Goal: Task Accomplishment & Management: Complete application form

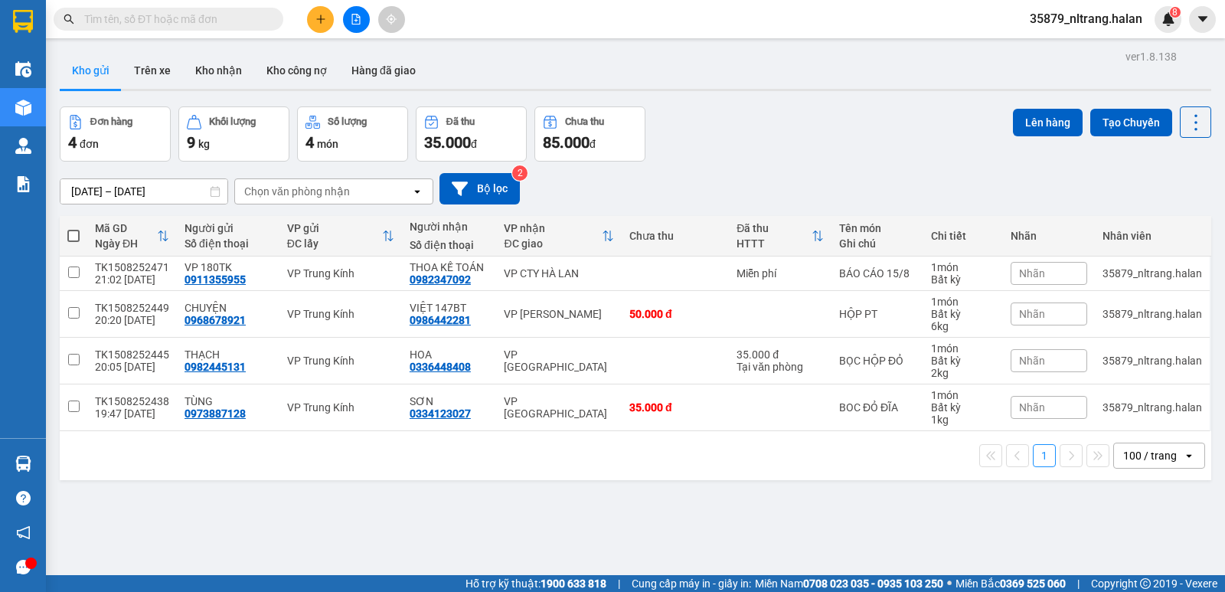
click at [219, 20] on input "text" at bounding box center [174, 19] width 181 height 17
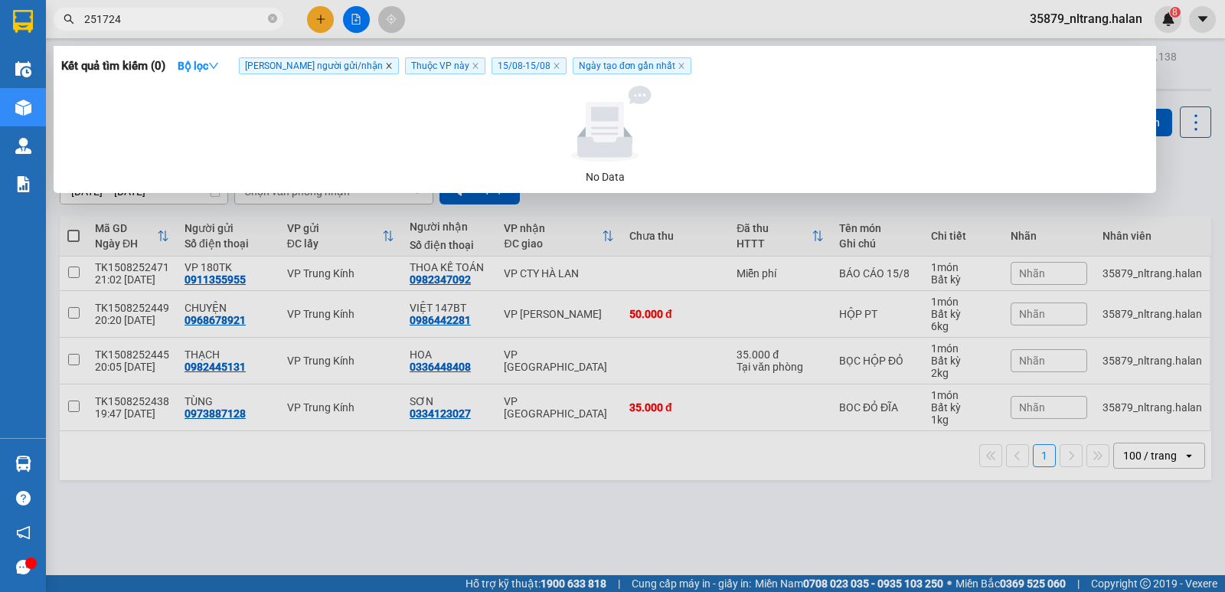
click at [385, 64] on icon "close" at bounding box center [389, 66] width 8 height 8
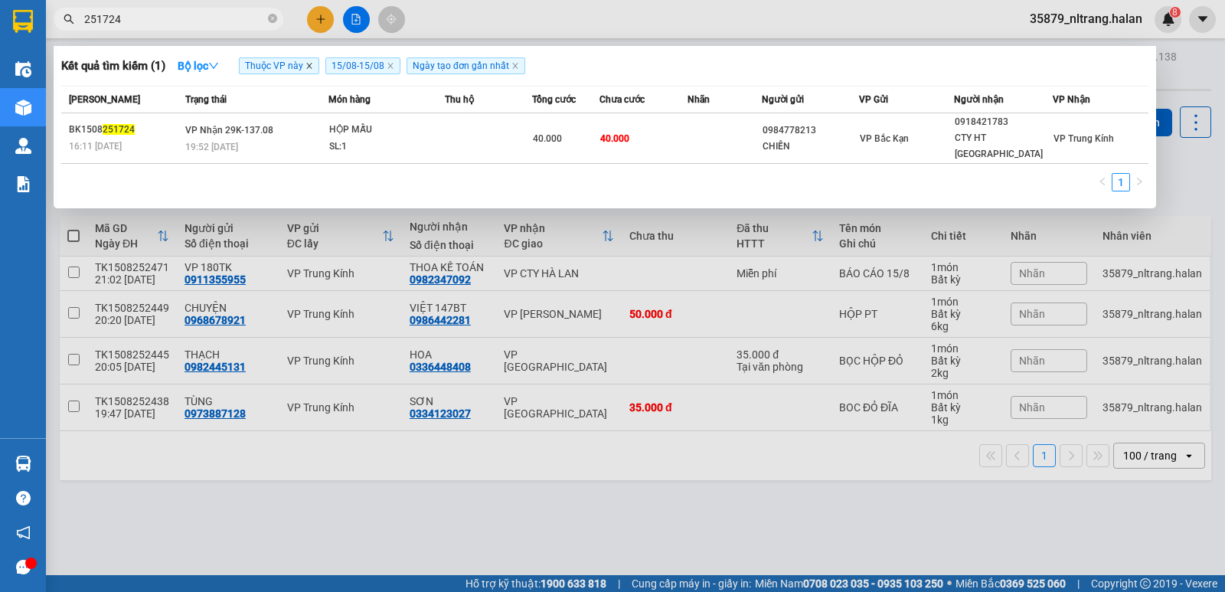
click at [313, 63] on icon "close" at bounding box center [309, 66] width 8 height 8
click at [306, 64] on icon "close" at bounding box center [303, 66] width 5 height 5
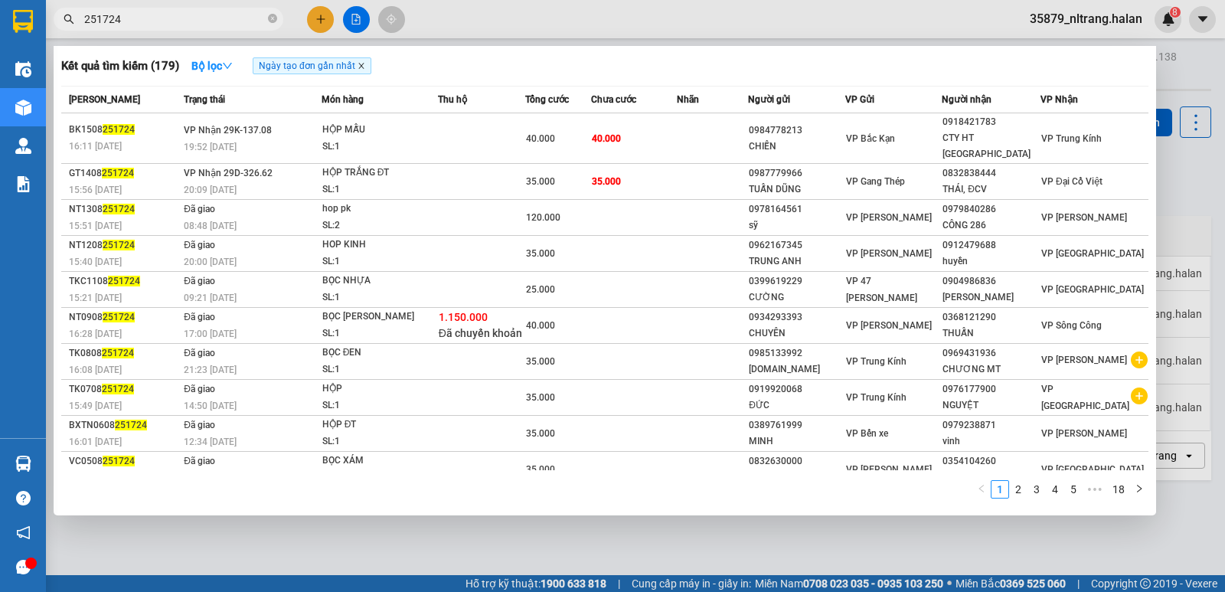
click at [359, 64] on icon "close" at bounding box center [361, 66] width 8 height 8
click at [145, 20] on input "251724" at bounding box center [174, 19] width 181 height 17
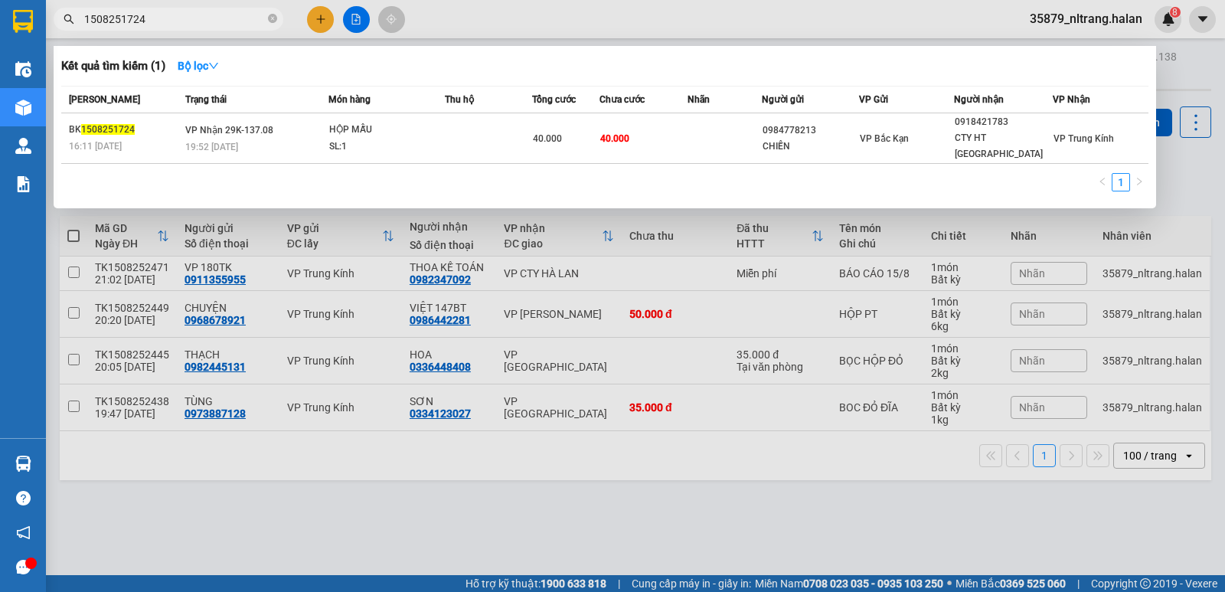
click at [201, 18] on input "1508251724" at bounding box center [174, 19] width 181 height 17
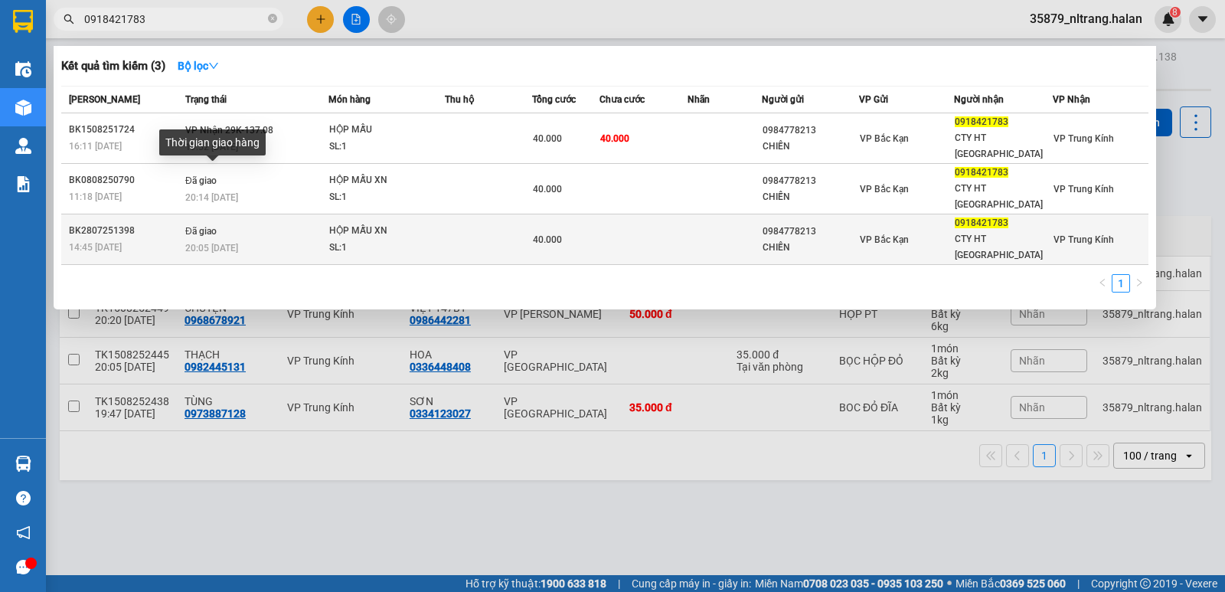
type input "0918421783"
click at [210, 226] on span "Đã giao" at bounding box center [200, 231] width 31 height 11
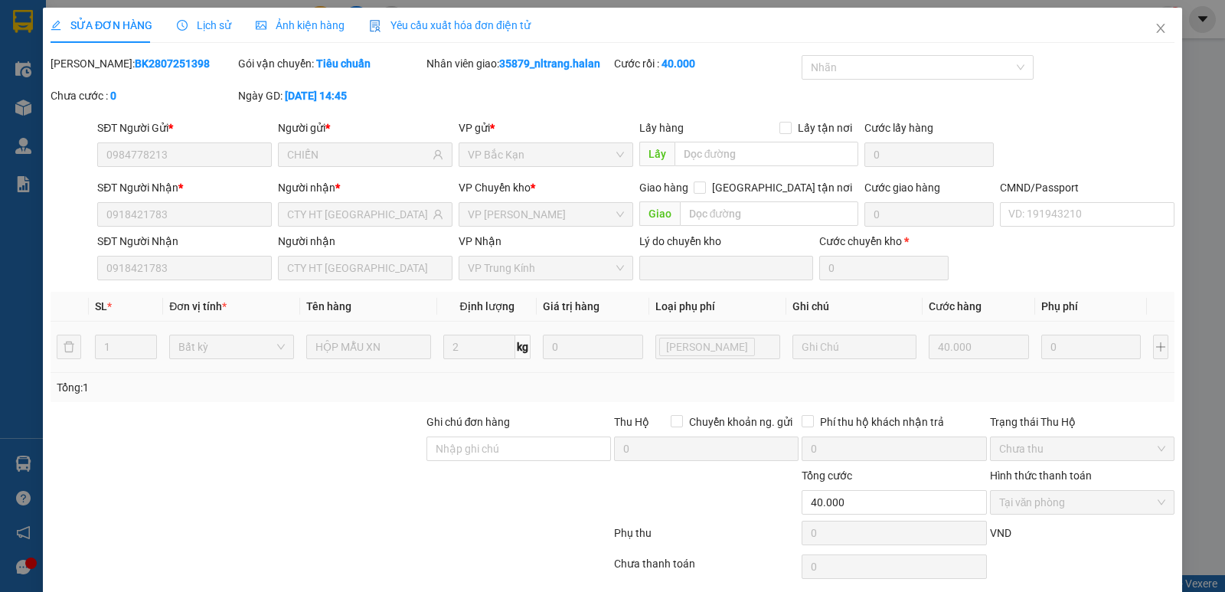
type input "0984778213"
type input "CHIẾN"
type input "0918421783"
type input "CTY HT [GEOGRAPHIC_DATA]"
type input "40.000"
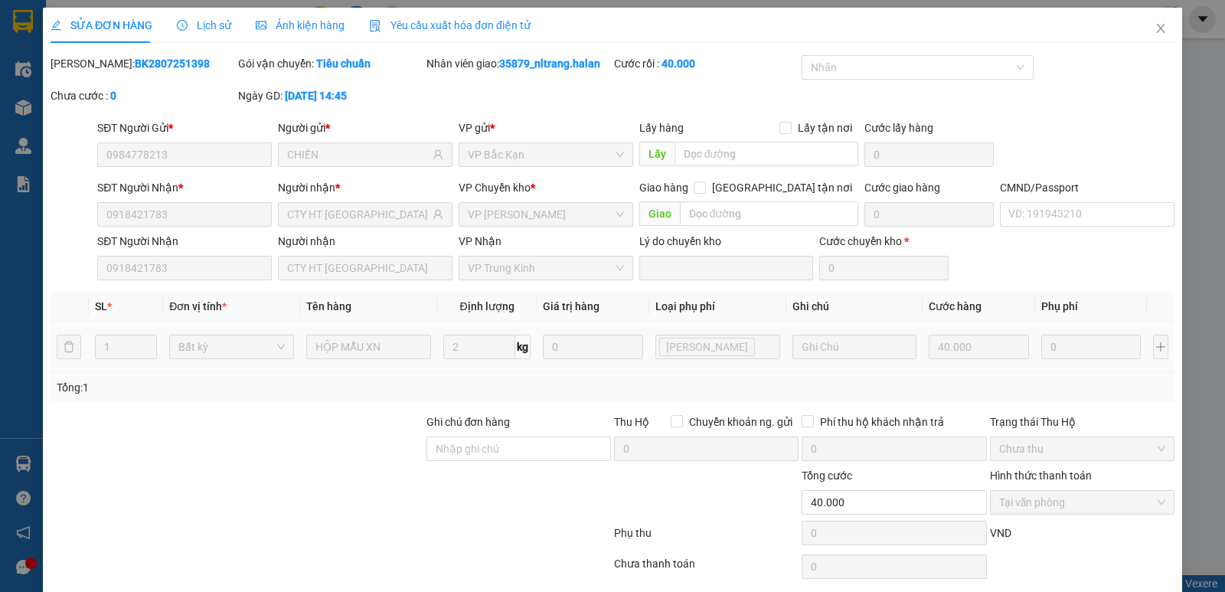
click at [224, 25] on span "Lịch sử" at bounding box center [204, 25] width 54 height 12
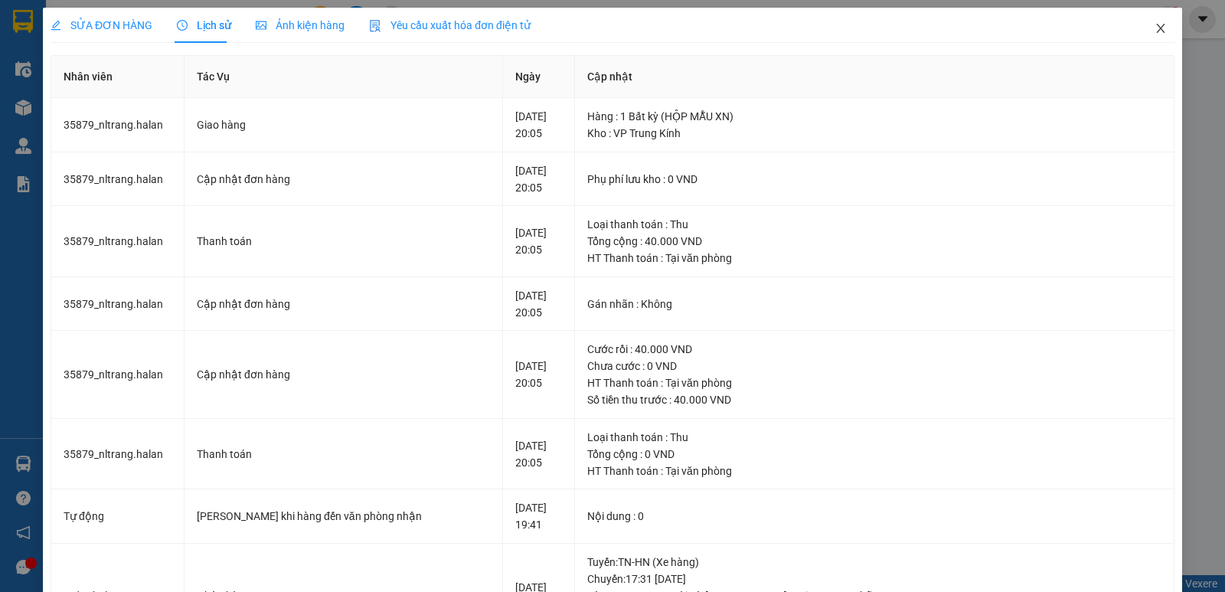
click at [1154, 34] on icon "close" at bounding box center [1160, 28] width 12 height 12
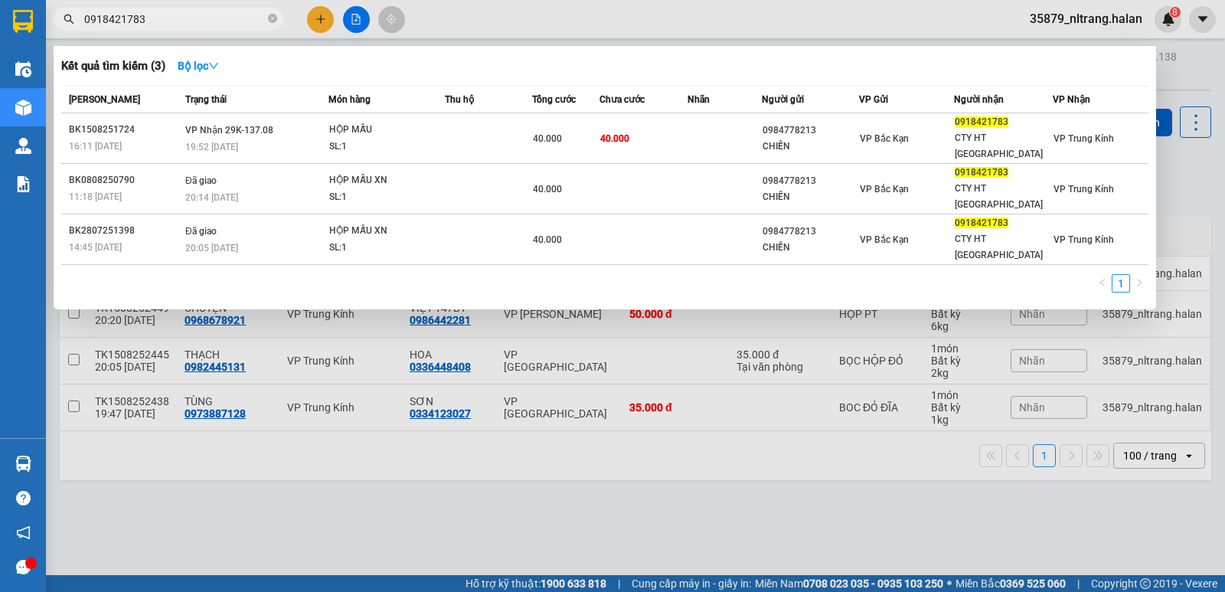
click at [167, 23] on input "0918421783" at bounding box center [174, 19] width 181 height 17
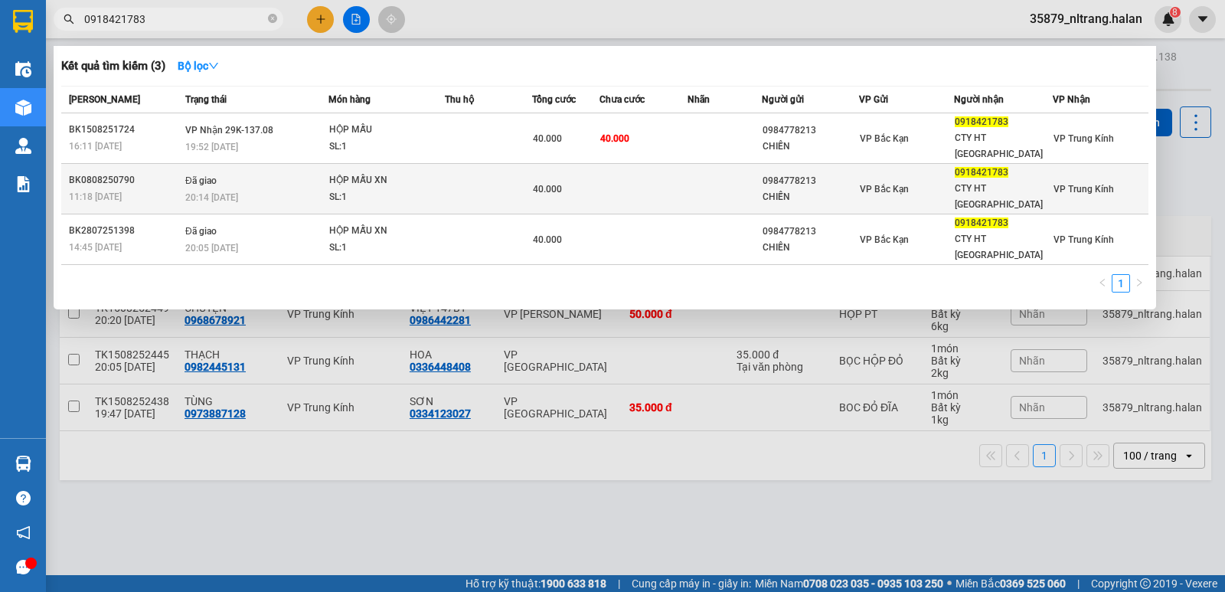
click at [256, 164] on td "Đã giao 20:14 [DATE]" at bounding box center [254, 189] width 147 height 51
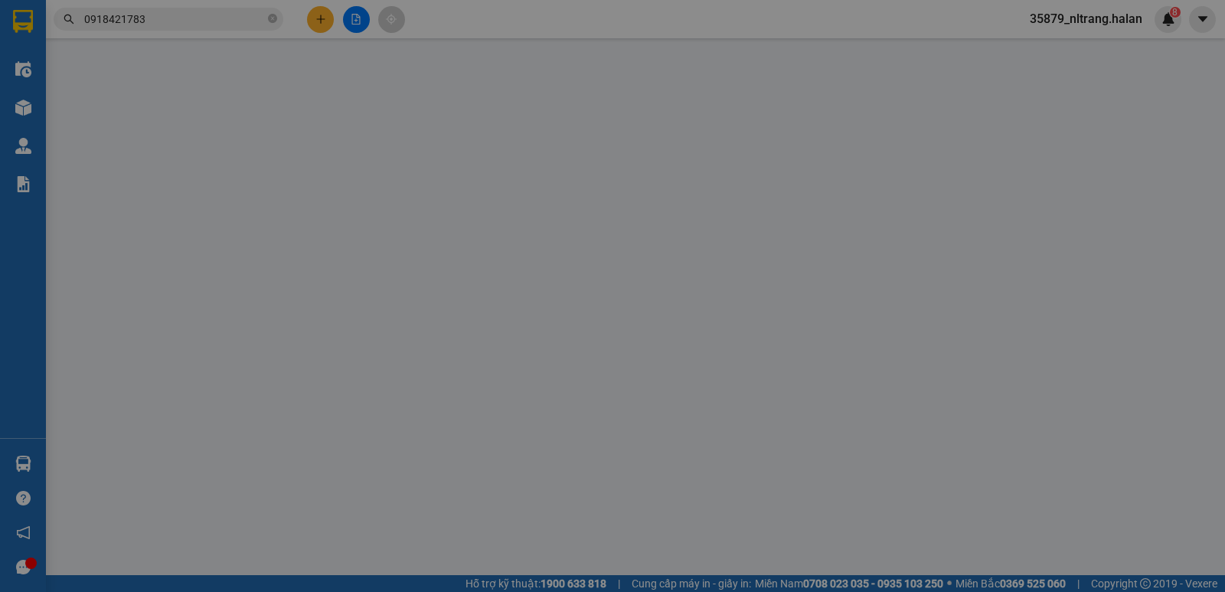
type input "0984778213"
type input "CHIẾN"
type input "0918421783"
type input "CTY HT [GEOGRAPHIC_DATA]"
type input "40.000"
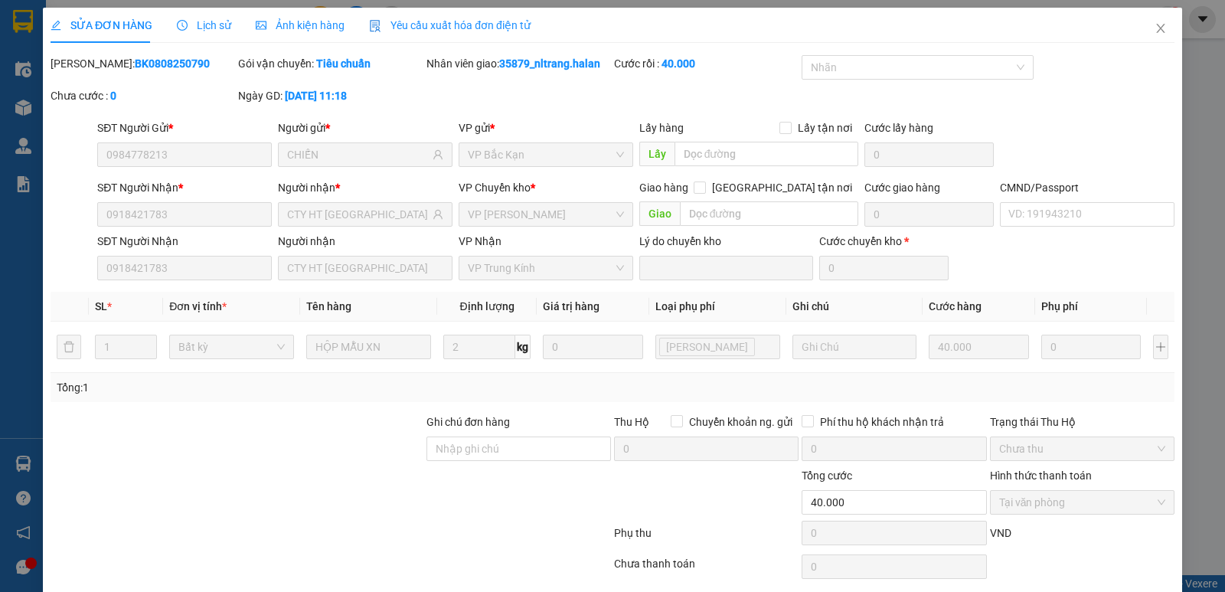
click at [190, 24] on span "Lịch sử" at bounding box center [204, 25] width 54 height 12
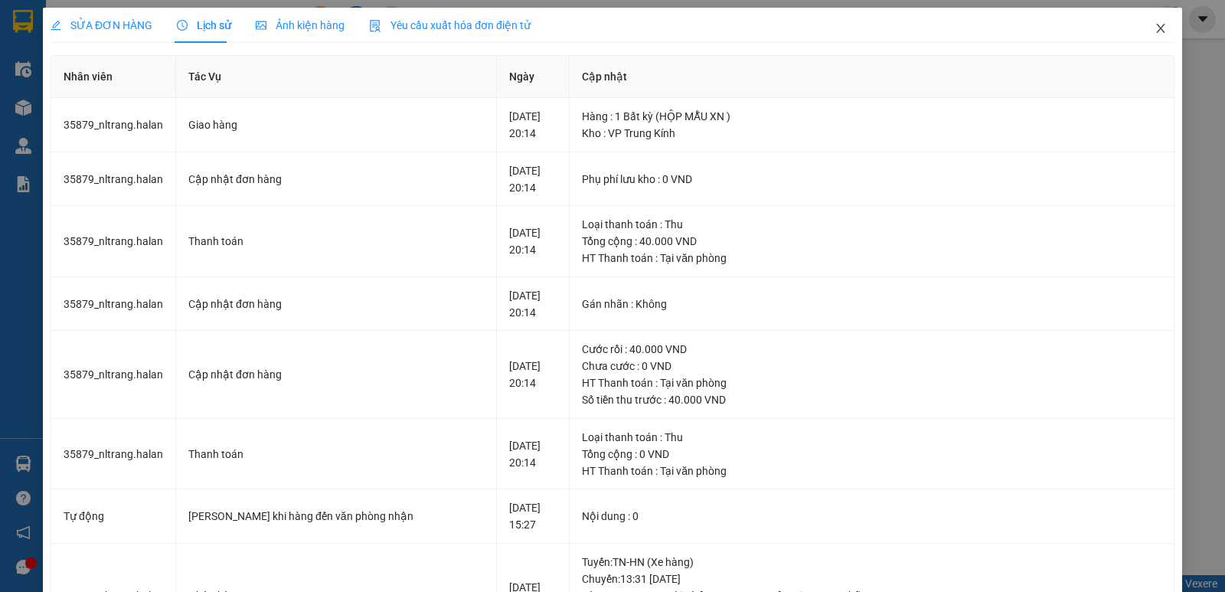
click at [1144, 22] on span "Close" at bounding box center [1160, 29] width 43 height 43
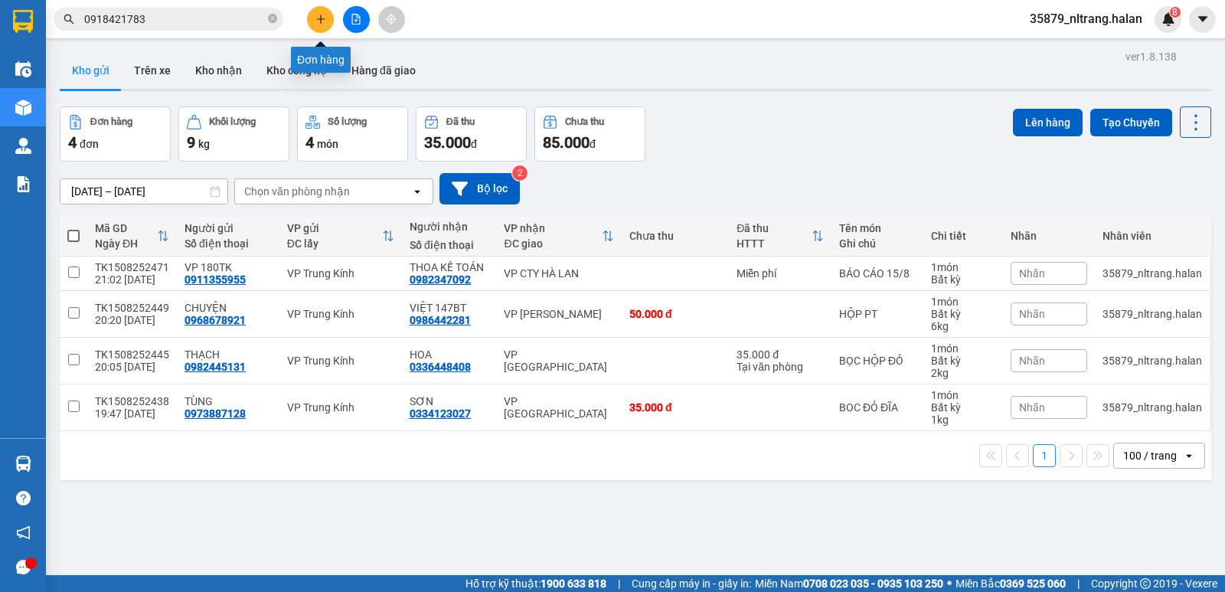
click at [313, 22] on button at bounding box center [320, 19] width 27 height 27
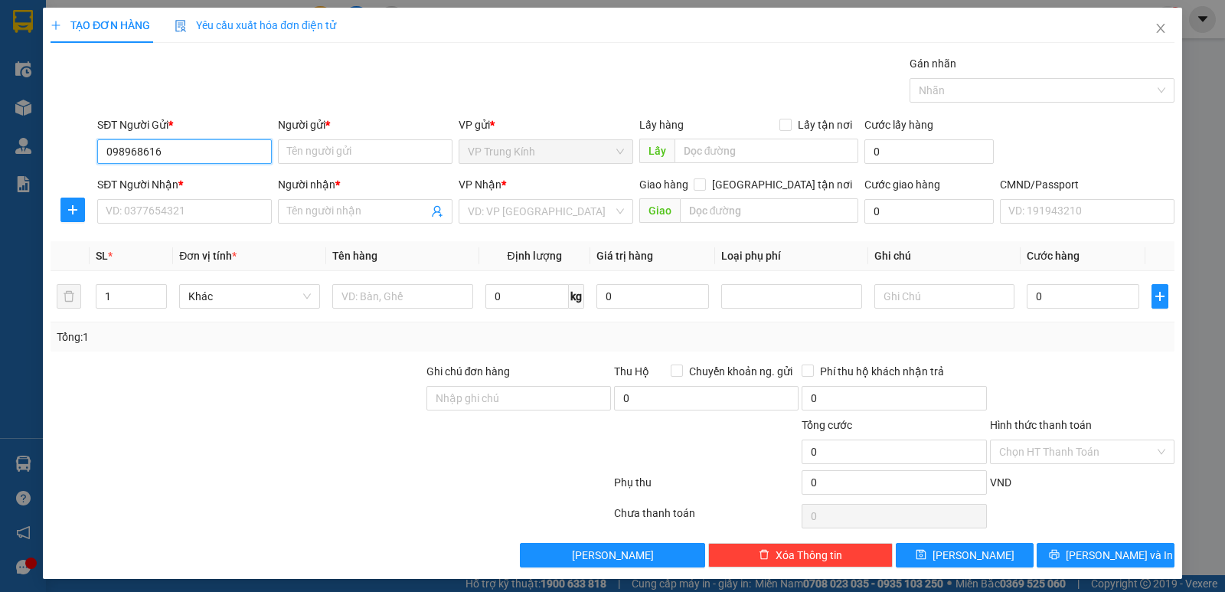
type input "0989686165"
click at [194, 178] on div "0989686165 - [GEOGRAPHIC_DATA]" at bounding box center [192, 182] width 172 height 17
type input "NAM VIỆT"
type input "0989686165"
click at [195, 198] on div "SĐT Người Nhận *" at bounding box center [184, 187] width 174 height 23
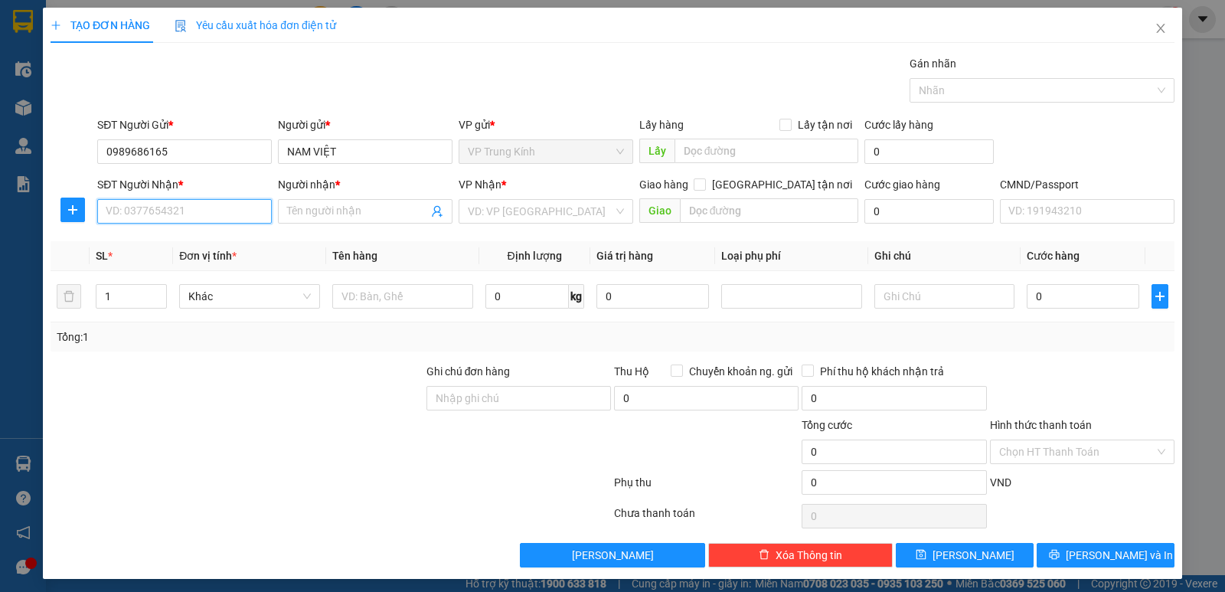
click at [195, 201] on input "SĐT Người Nhận *" at bounding box center [184, 211] width 174 height 24
type input "0977724163"
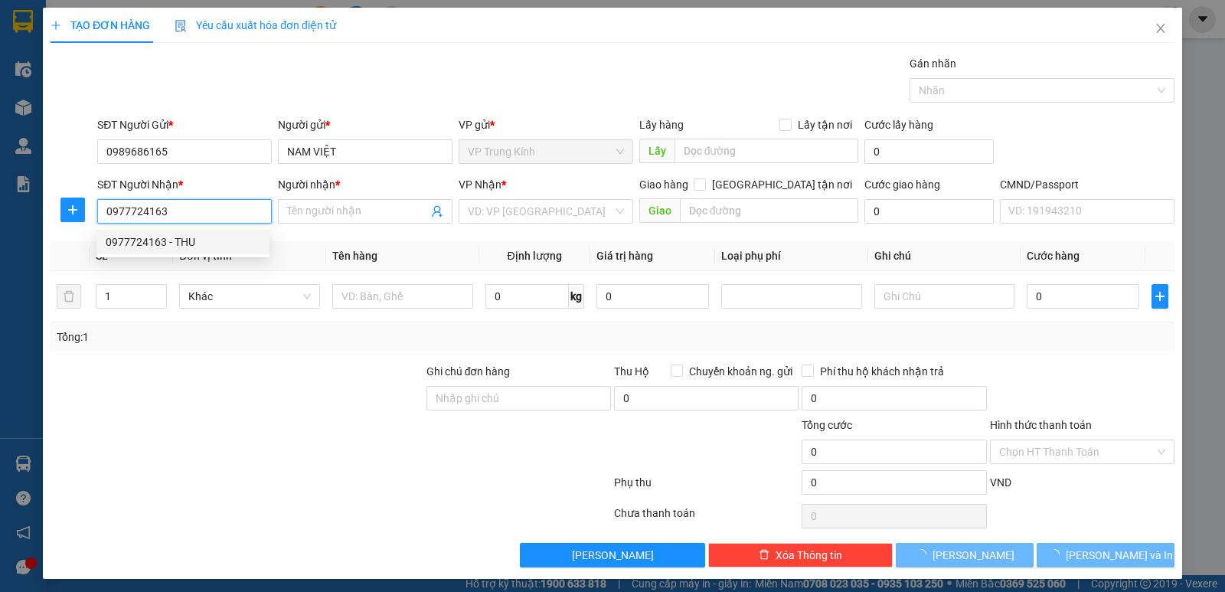
click at [219, 246] on div "0977724163 - THU" at bounding box center [183, 241] width 155 height 17
type input "THU"
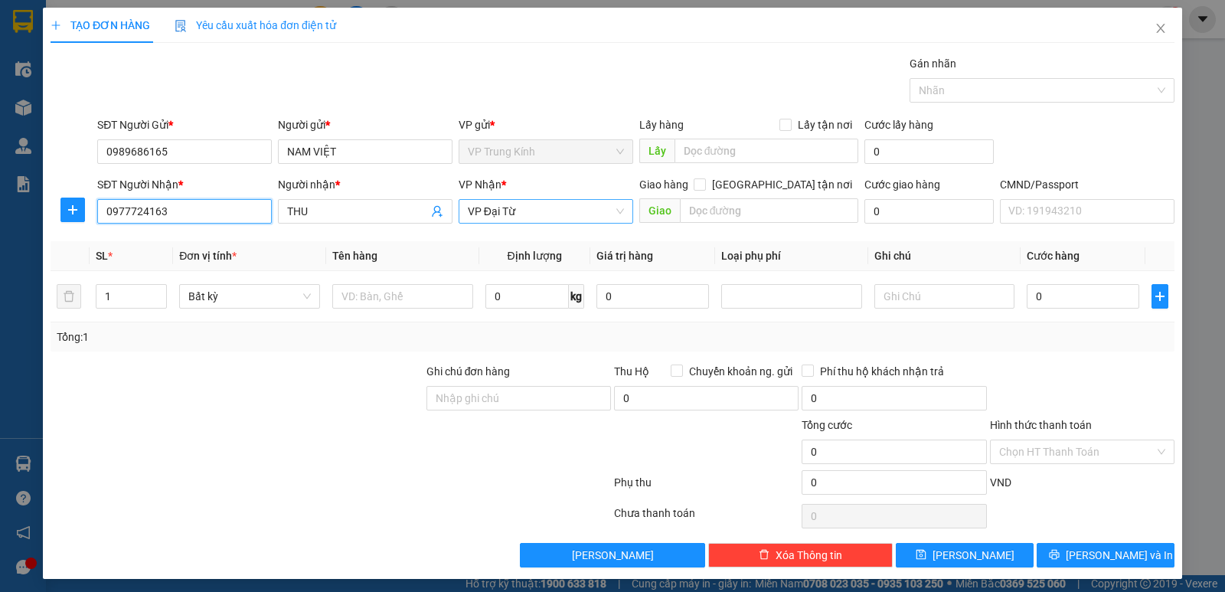
click at [514, 209] on span "VP Đại Từ" at bounding box center [546, 211] width 156 height 23
type input "0977724163"
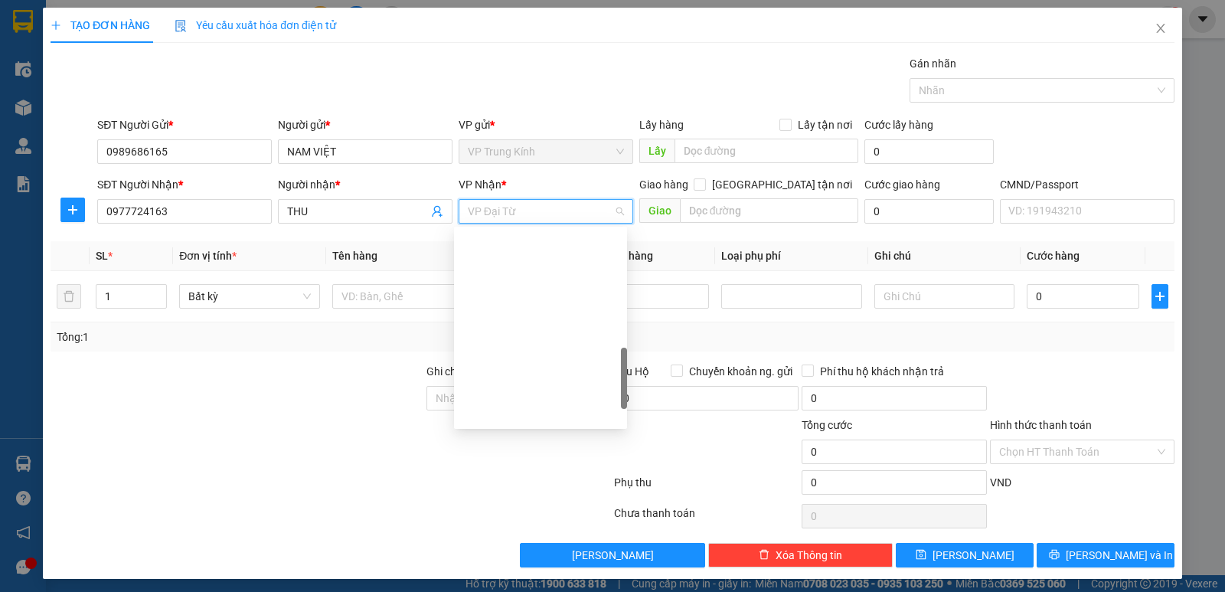
scroll to position [478, 0]
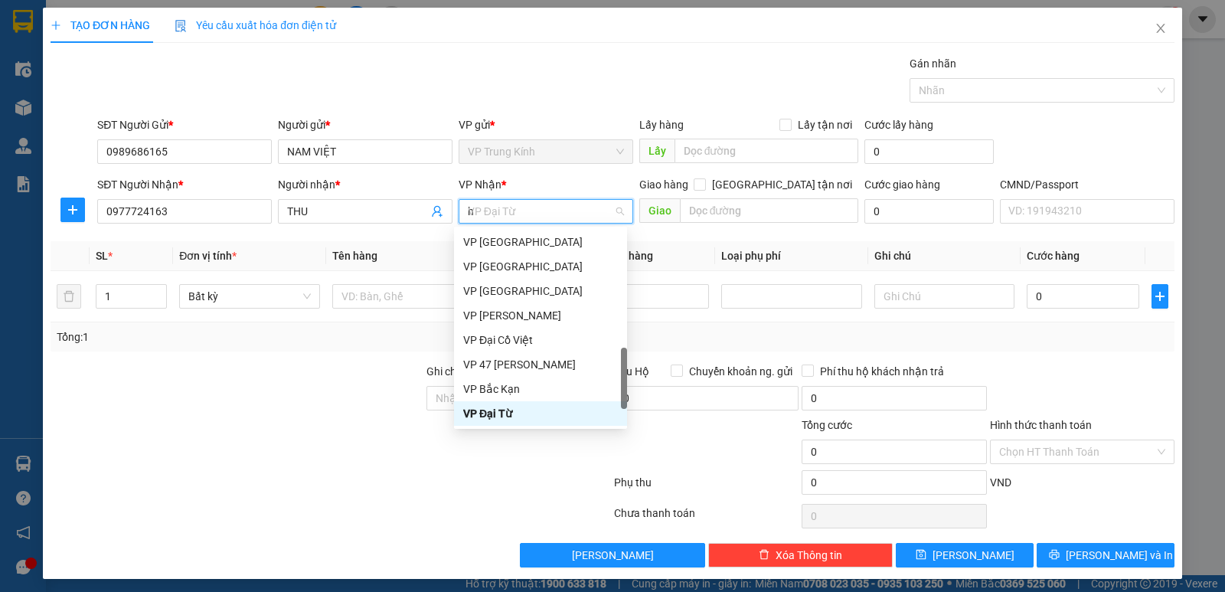
type input "hg"
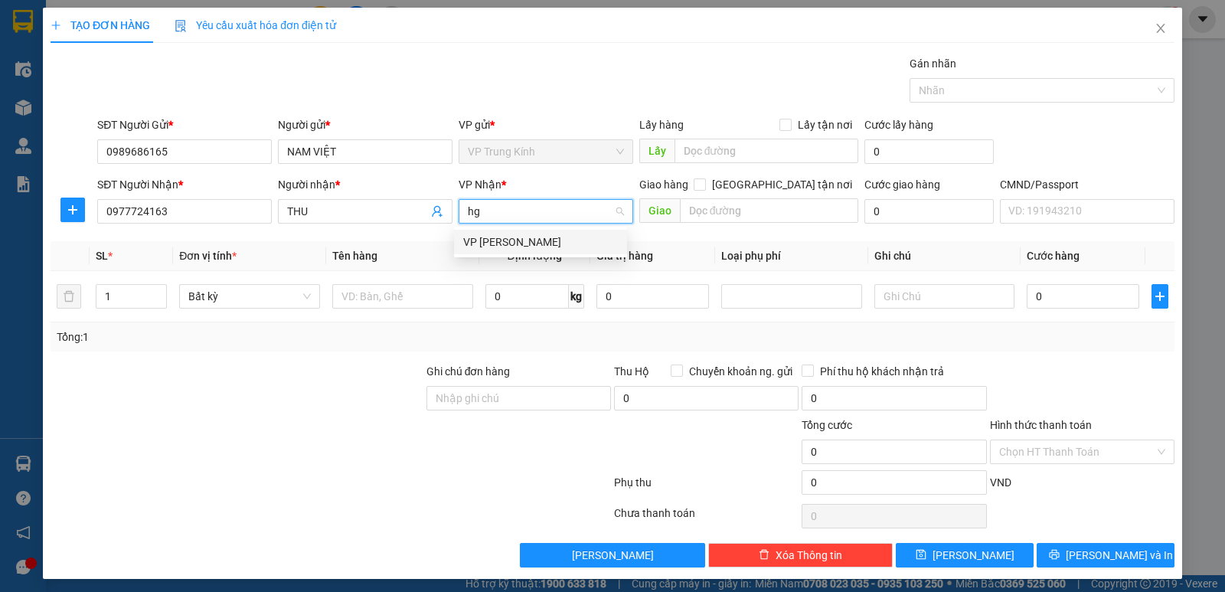
click at [508, 238] on div "VP [PERSON_NAME]" at bounding box center [540, 241] width 155 height 17
drag, startPoint x: 87, startPoint y: 221, endPoint x: 77, endPoint y: 214, distance: 12.1
click at [85, 219] on div at bounding box center [73, 209] width 44 height 24
click at [76, 214] on icon "plus" at bounding box center [73, 210] width 12 height 12
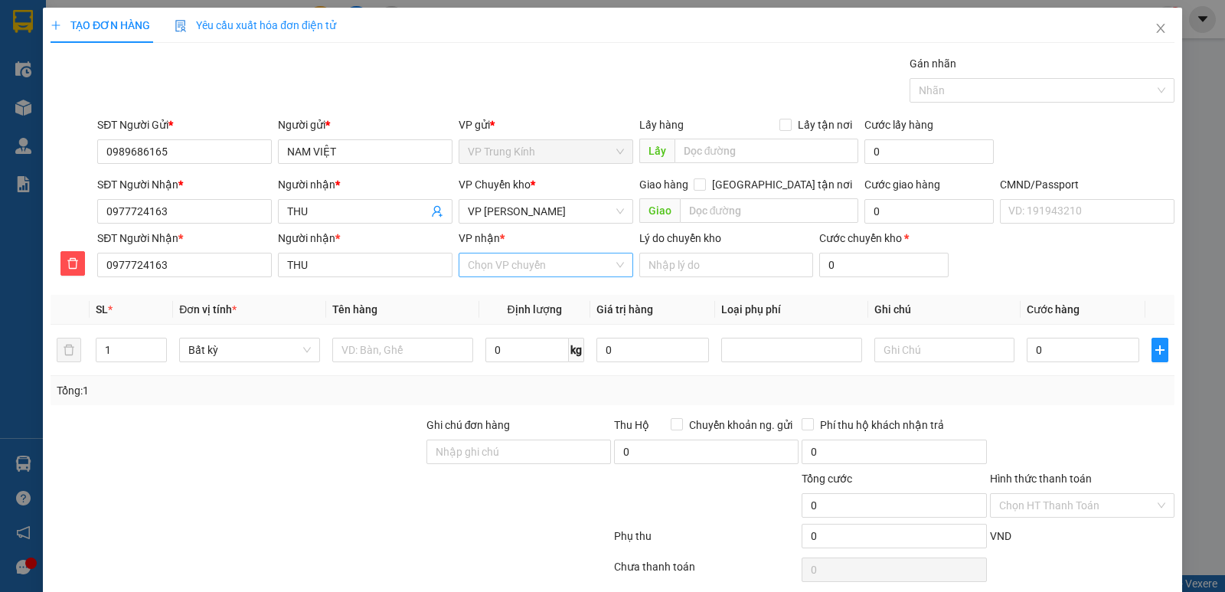
click at [481, 275] on input "VP nhận *" at bounding box center [540, 264] width 145 height 23
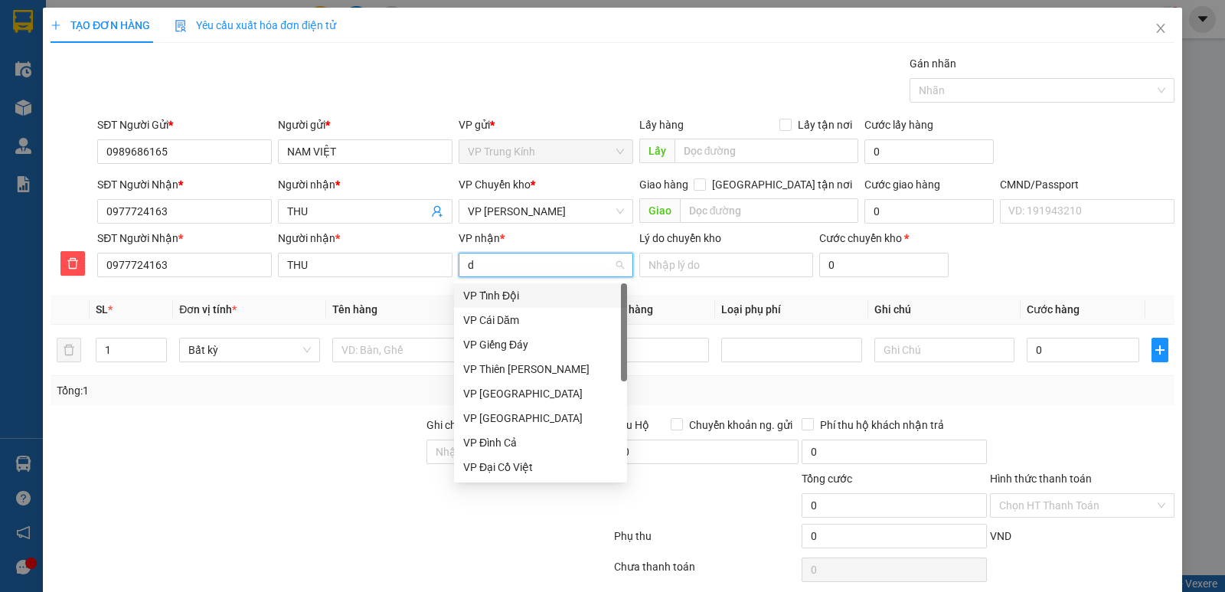
type input "dt"
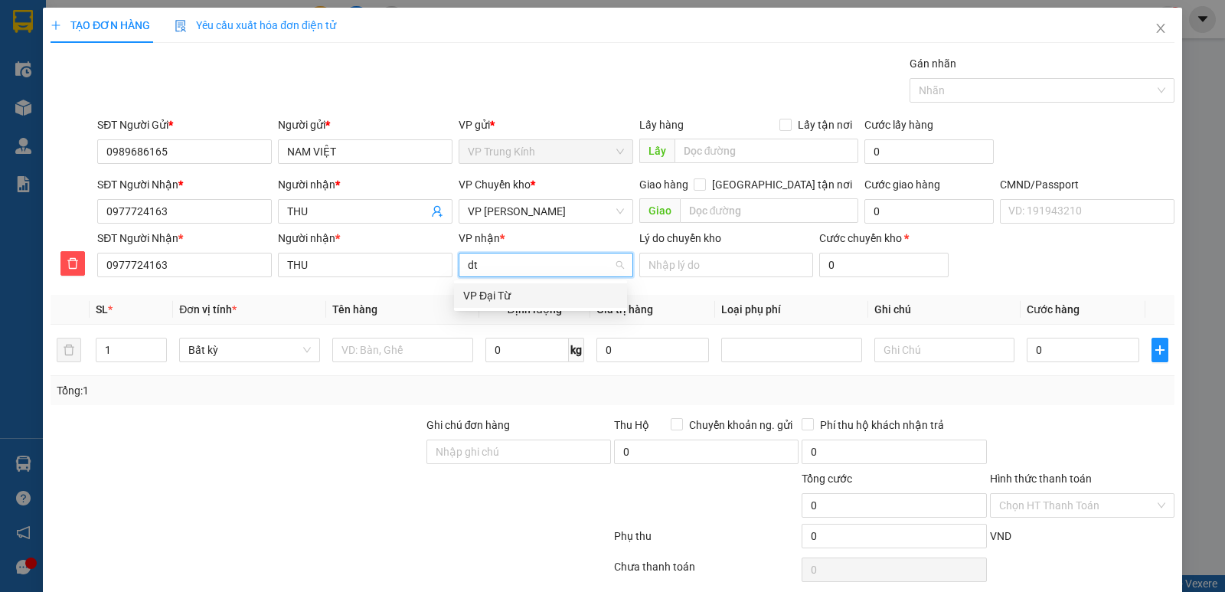
click at [488, 292] on div "VP Đại Từ" at bounding box center [540, 295] width 155 height 17
click at [402, 344] on input "text" at bounding box center [402, 350] width 141 height 24
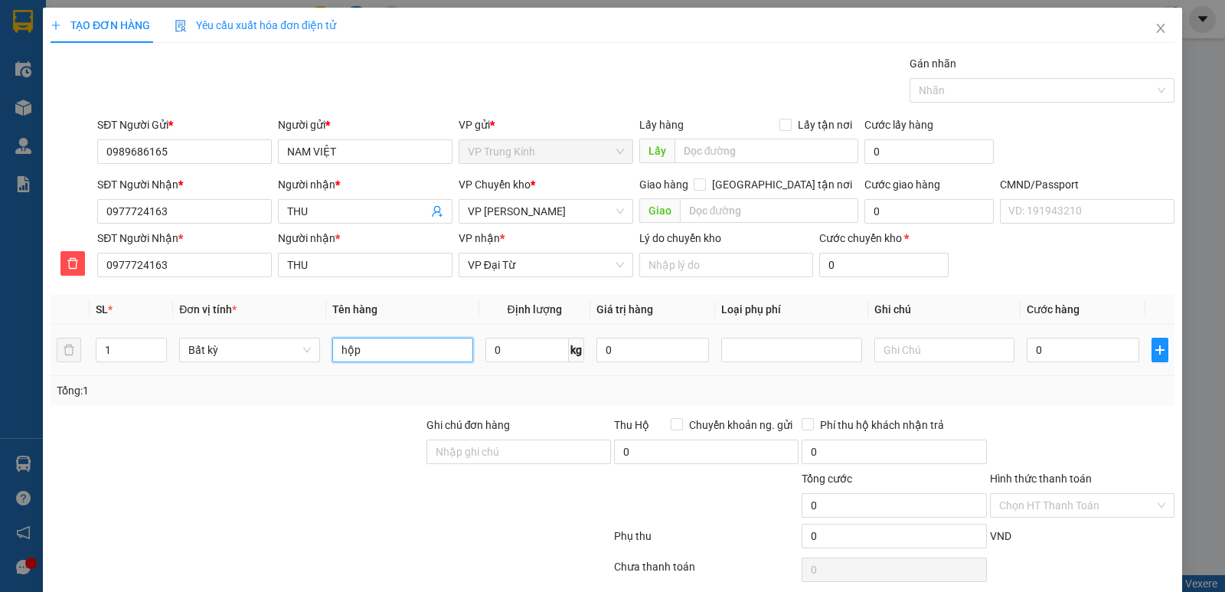
type input "hộp"
type input "1"
click at [402, 344] on input "hộp" at bounding box center [402, 350] width 141 height 24
type input "40.000"
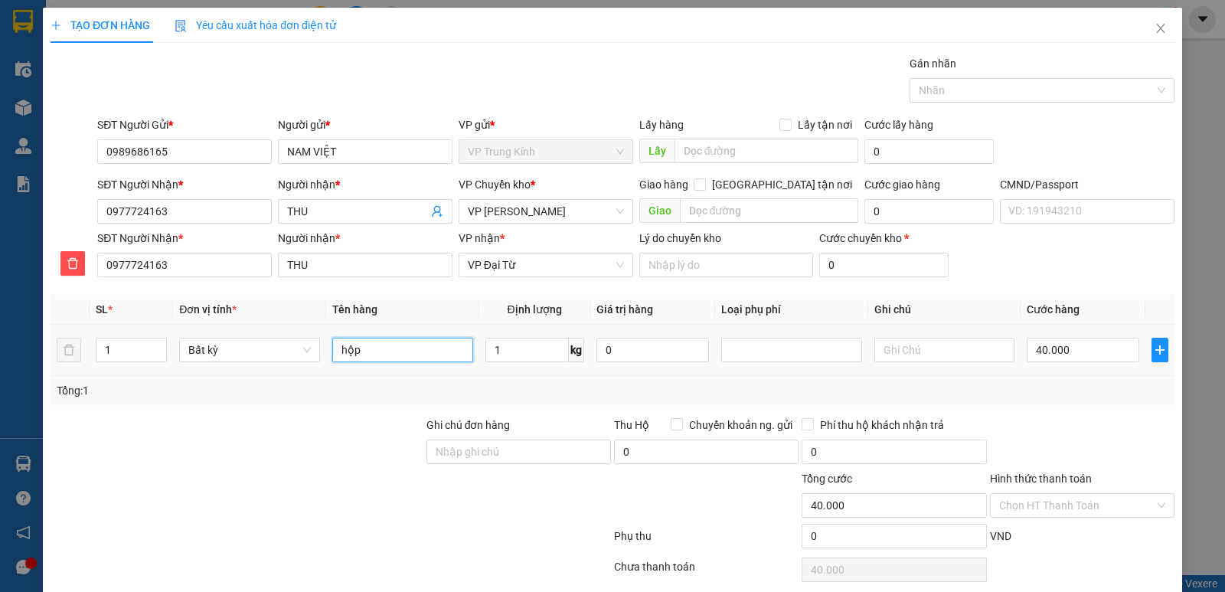
type input "40.000"
click at [402, 344] on input "hộp" at bounding box center [402, 350] width 141 height 24
type input "HỘP DẤU"
click at [1006, 371] on td at bounding box center [944, 350] width 153 height 51
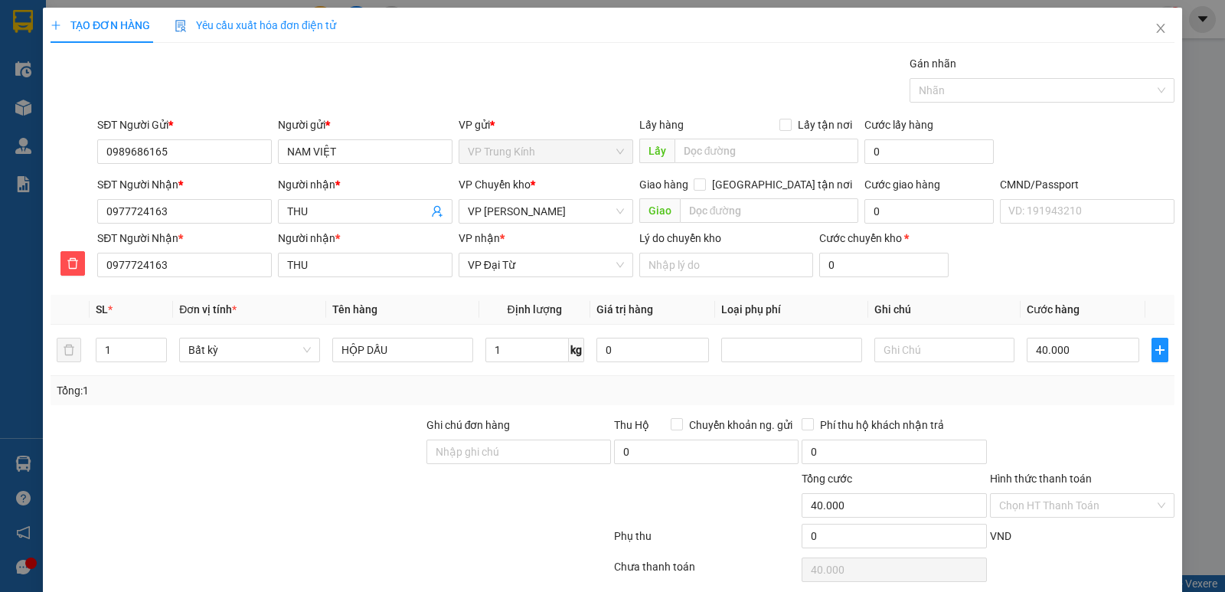
scroll to position [59, 0]
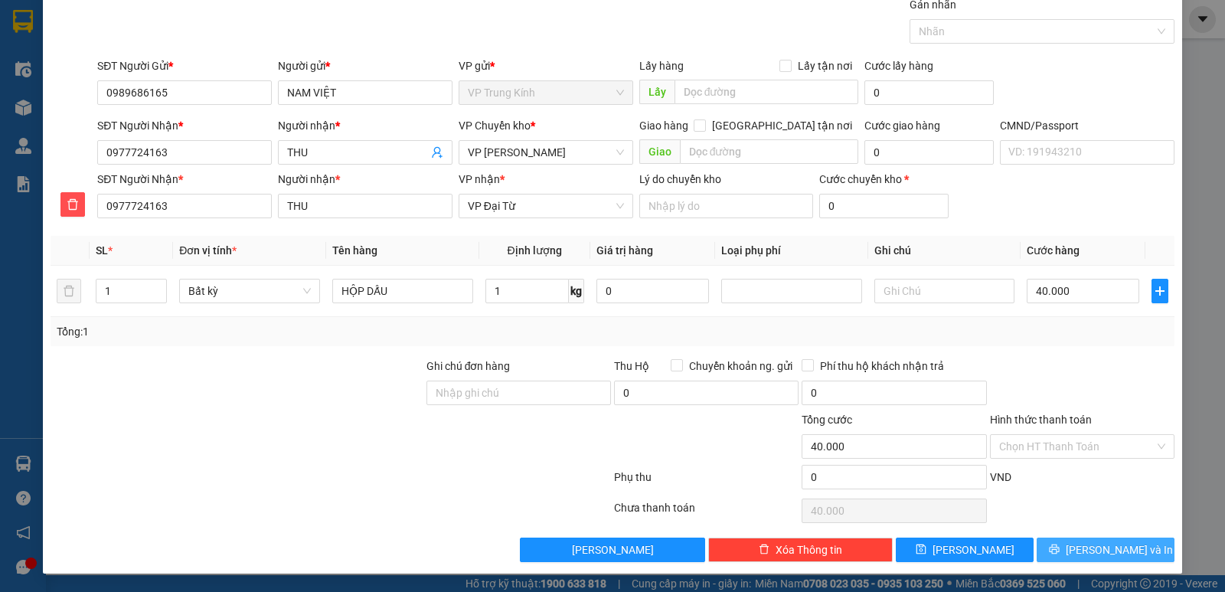
click at [1082, 544] on span "[PERSON_NAME] và In" at bounding box center [1118, 549] width 107 height 17
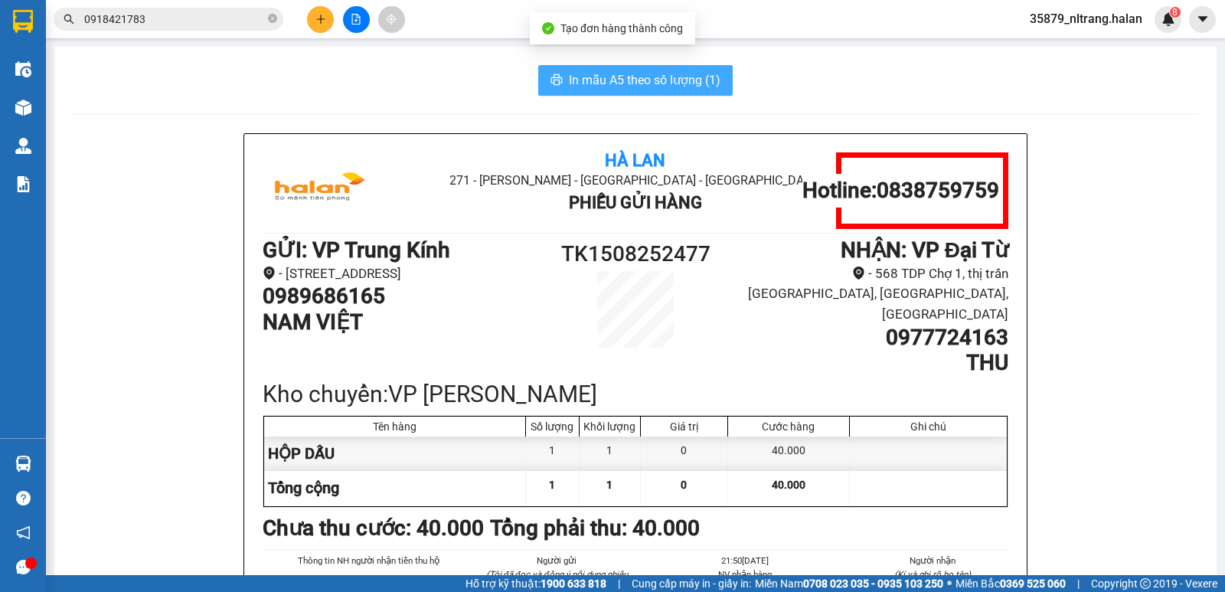
click at [677, 80] on span "In mẫu A5 theo số lượng (1)" at bounding box center [645, 79] width 152 height 19
